Goal: Find specific page/section: Find specific page/section

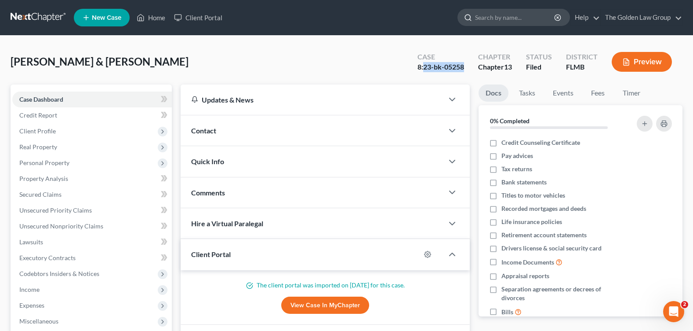
click at [517, 22] on input "search" at bounding box center [515, 17] width 80 height 16
type input "[PERSON_NAME]"
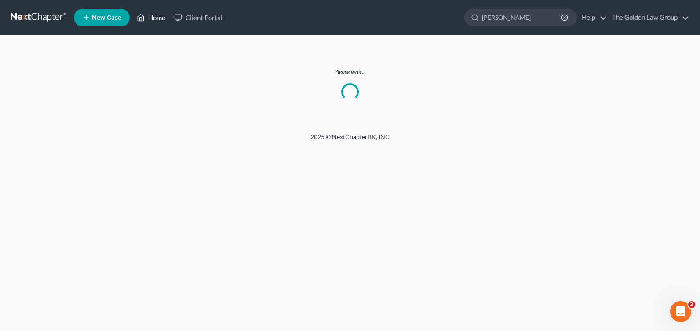
click at [158, 18] on link "Home" at bounding box center [150, 18] width 37 height 16
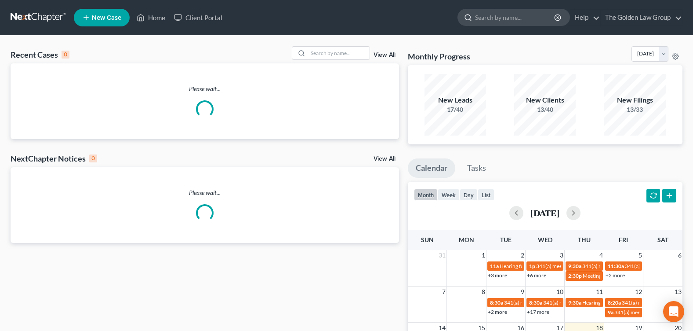
click at [493, 16] on input "search" at bounding box center [515, 17] width 80 height 16
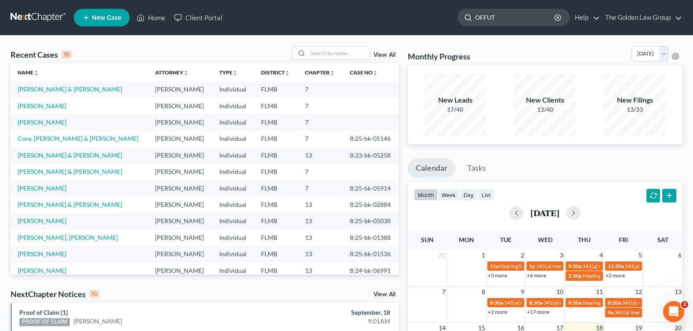
type input "[PERSON_NAME]"
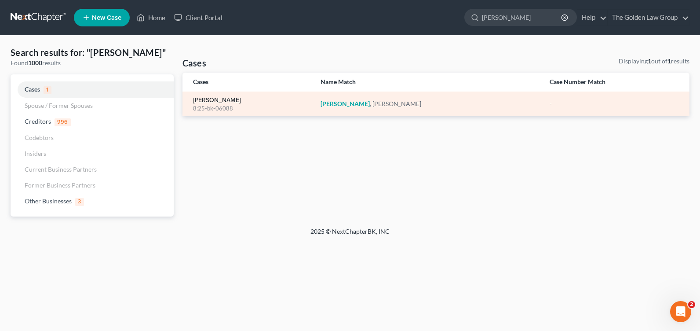
click at [200, 101] on link "[PERSON_NAME]" at bounding box center [217, 100] width 48 height 6
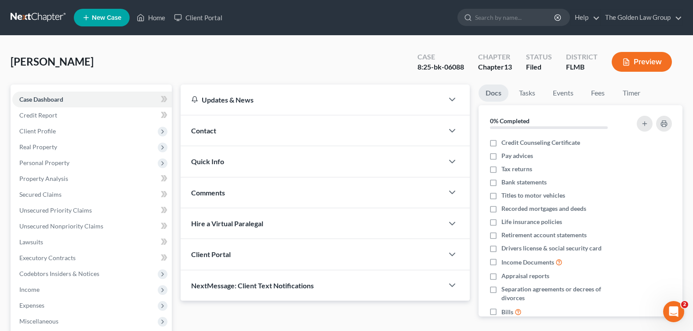
scroll to position [132, 0]
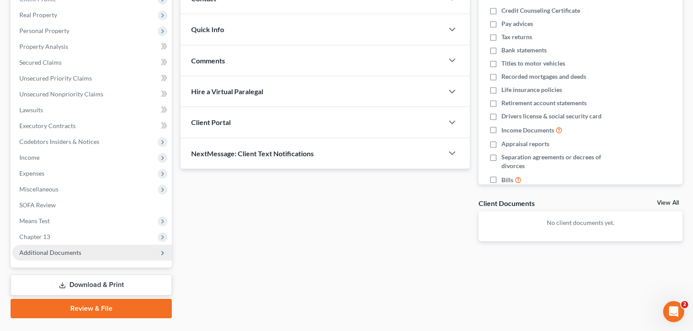
click at [58, 256] on span "Additional Documents" at bounding box center [92, 252] width 160 height 16
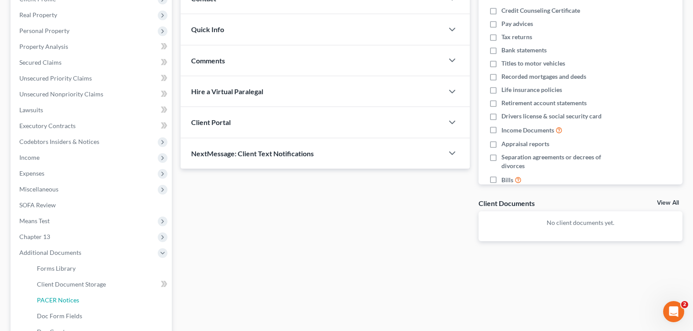
click at [71, 299] on span "PACER Notices" at bounding box center [58, 299] width 42 height 7
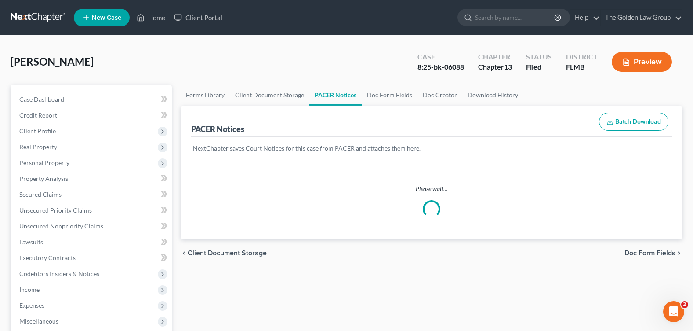
click at [253, 59] on div "[PERSON_NAME] Upgraded Case 8:25-bk-06088 Chapter Chapter 13 Status Filed Distr…" at bounding box center [347, 65] width 672 height 38
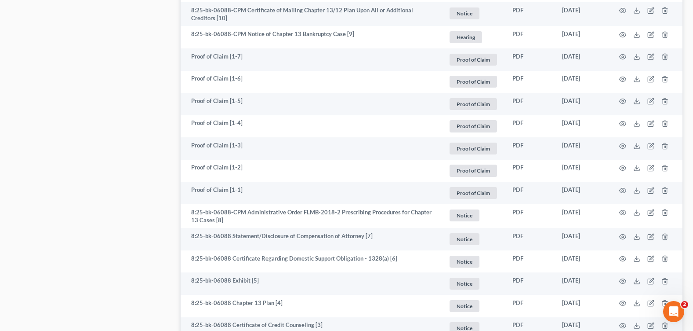
scroll to position [791, 0]
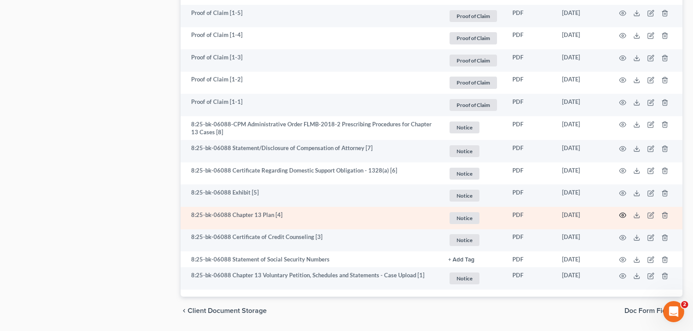
click at [623, 214] on circle "button" at bounding box center [623, 215] width 2 height 2
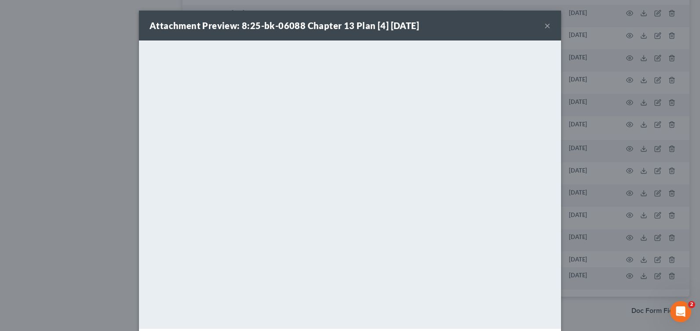
click at [545, 28] on button "×" at bounding box center [547, 25] width 6 height 11
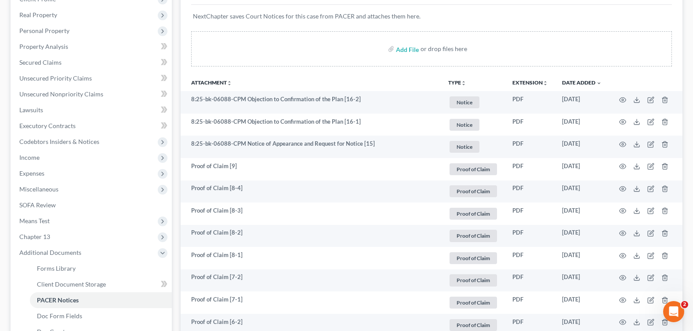
scroll to position [0, 0]
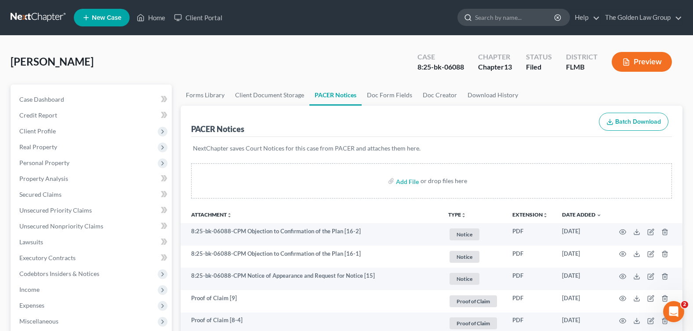
click at [485, 14] on input "search" at bounding box center [515, 17] width 80 height 16
click at [490, 20] on input "search" at bounding box center [515, 17] width 80 height 16
type input "PAL"
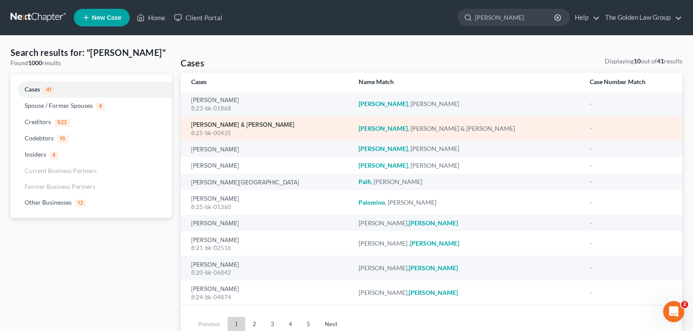
click at [217, 124] on link "[PERSON_NAME] & [PERSON_NAME]" at bounding box center [242, 125] width 103 height 6
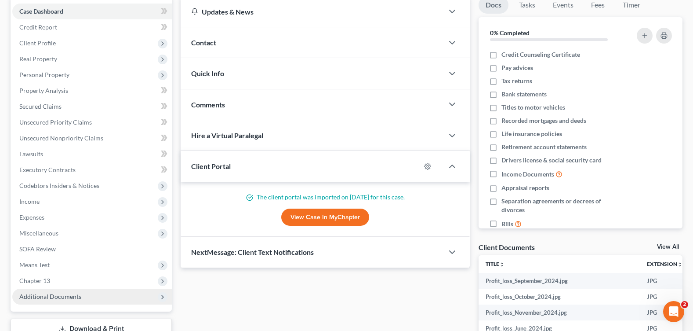
scroll to position [132, 0]
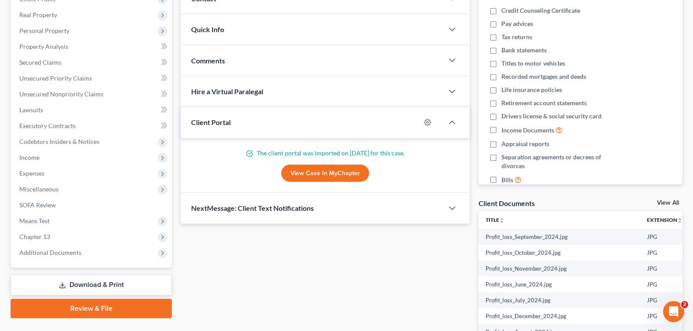
drag, startPoint x: 66, startPoint y: 255, endPoint x: 73, endPoint y: 273, distance: 18.6
click at [66, 255] on span "Additional Documents" at bounding box center [50, 251] width 62 height 7
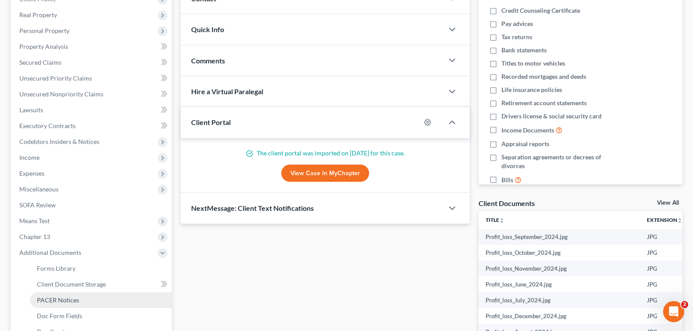
click at [76, 300] on span "PACER Notices" at bounding box center [58, 299] width 42 height 7
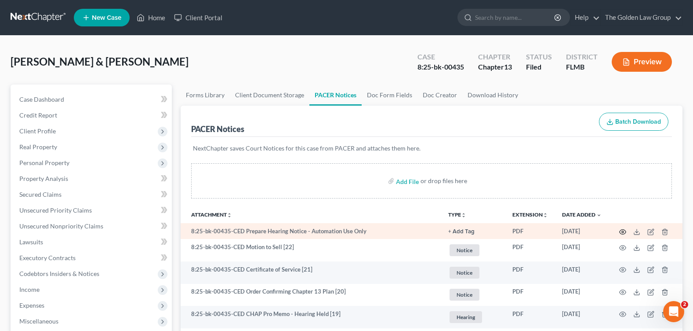
click at [621, 231] on icon "button" at bounding box center [622, 231] width 7 height 7
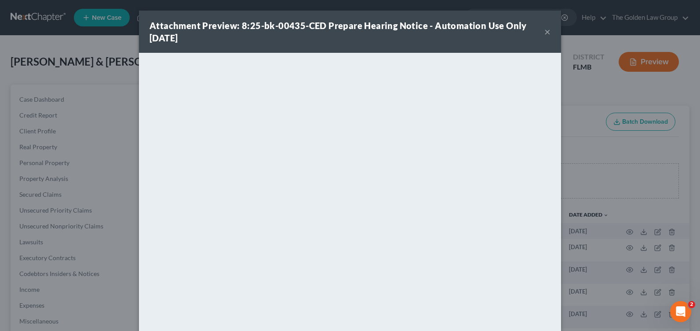
click at [544, 28] on button "×" at bounding box center [547, 31] width 6 height 11
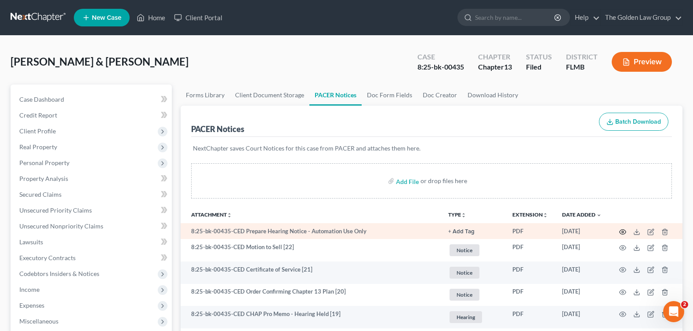
click at [621, 231] on icon "button" at bounding box center [622, 231] width 7 height 7
